Goal: Task Accomplishment & Management: Complete application form

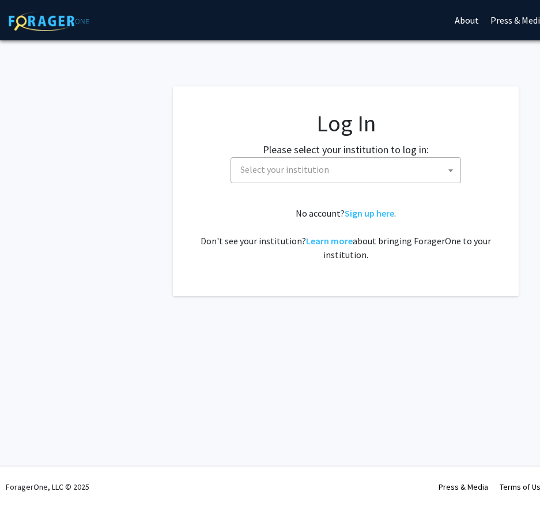
select select "34"
select select
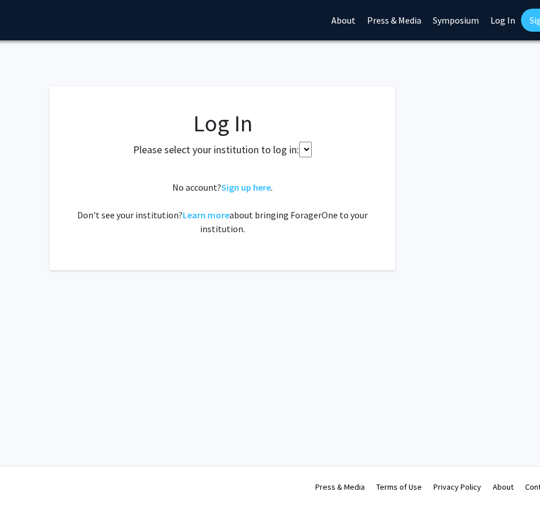
click at [521, 20] on link "Sign Up" at bounding box center [544, 20] width 47 height 23
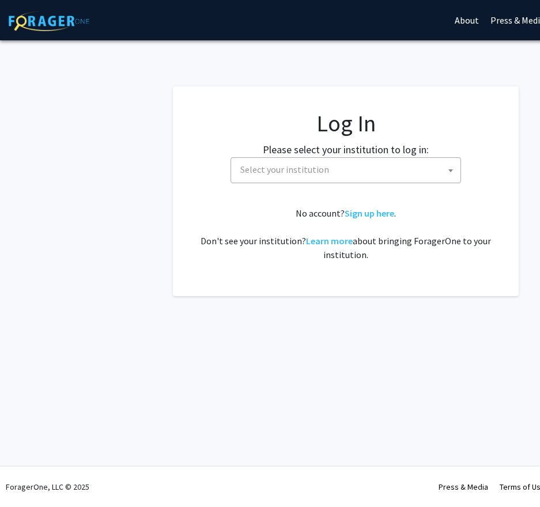
select select
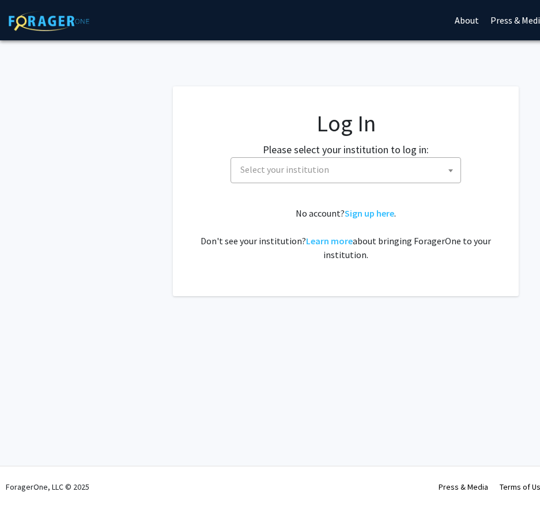
select select
